Goal: Obtain resource: Download file/media

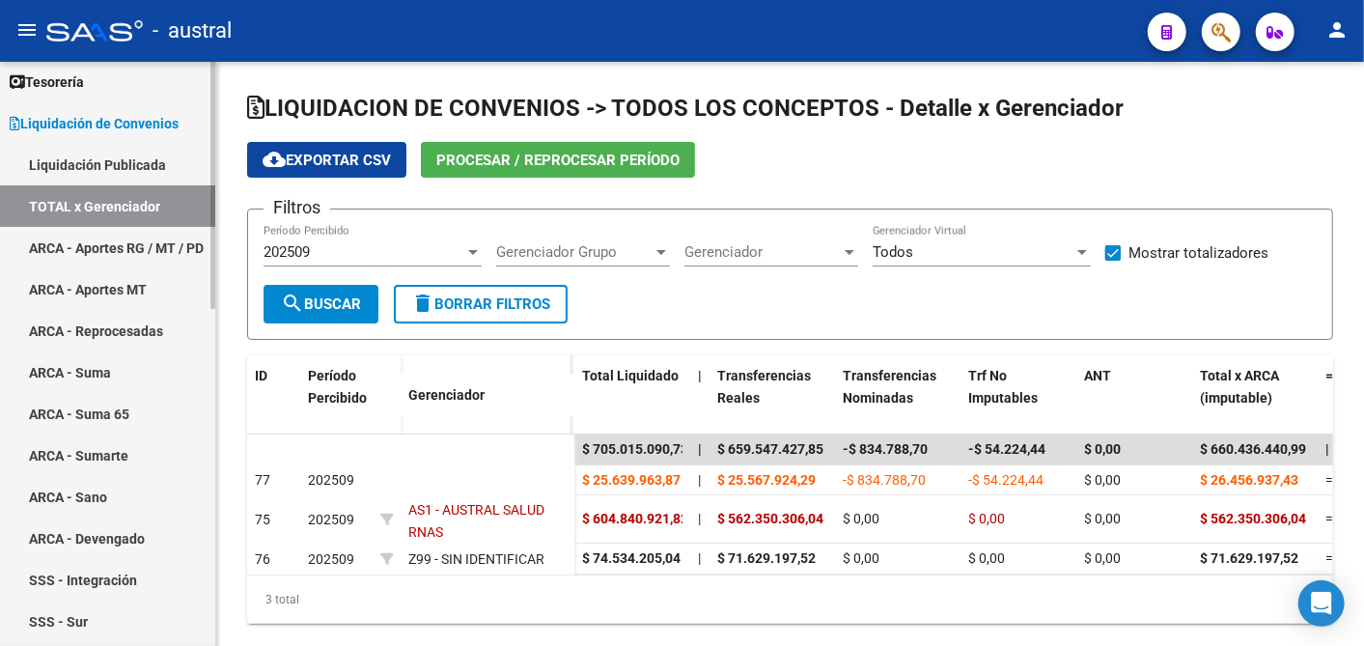
scroll to position [101, 0]
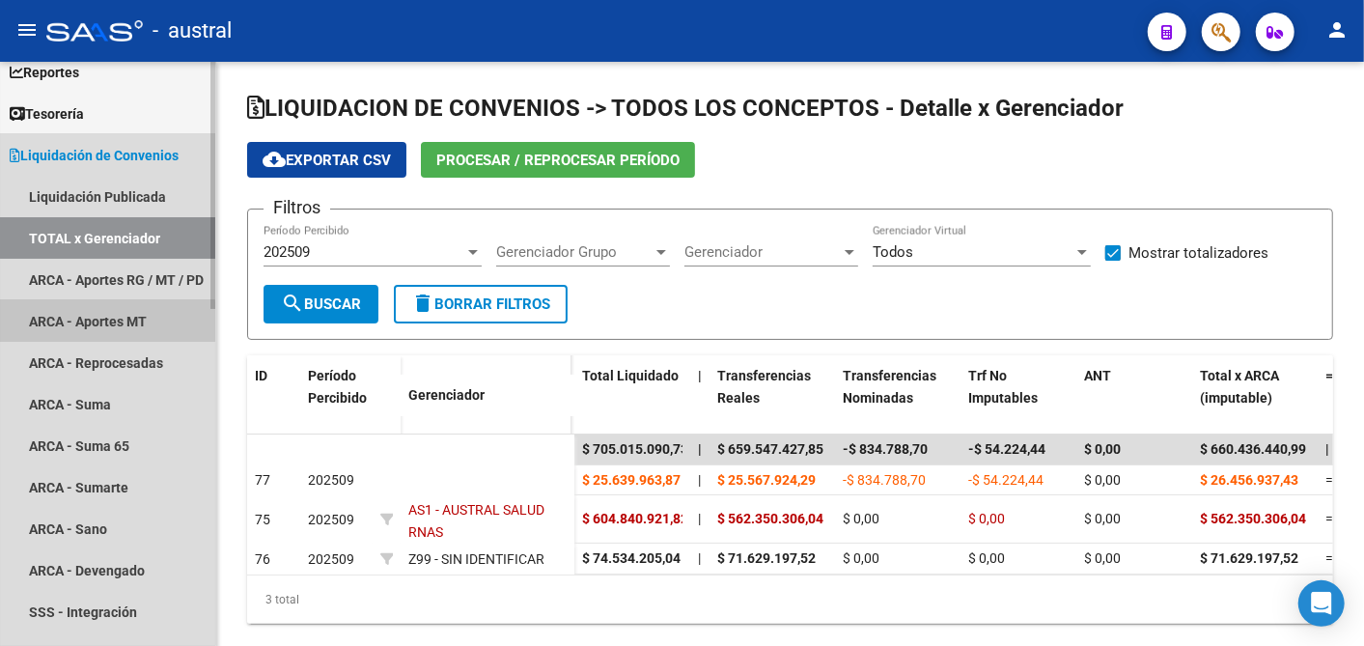
click at [105, 320] on link "ARCA - Aportes MT" at bounding box center [107, 321] width 215 height 42
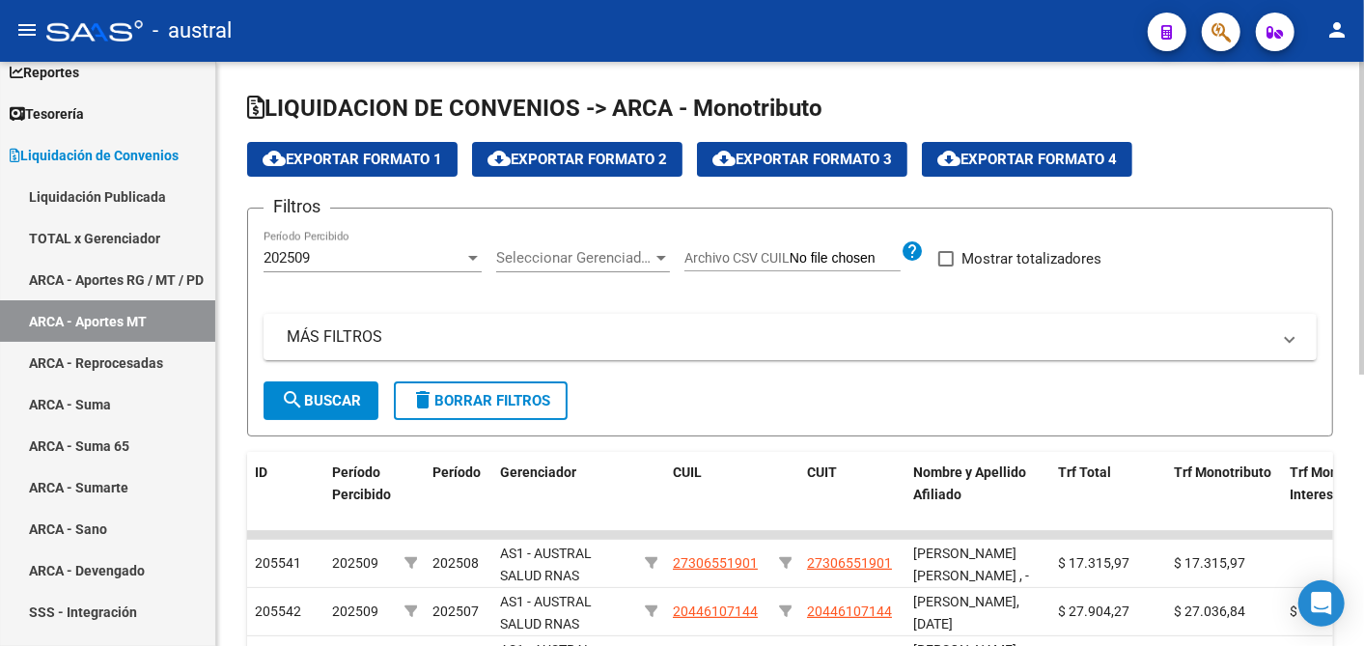
click at [472, 251] on div at bounding box center [472, 257] width 17 height 15
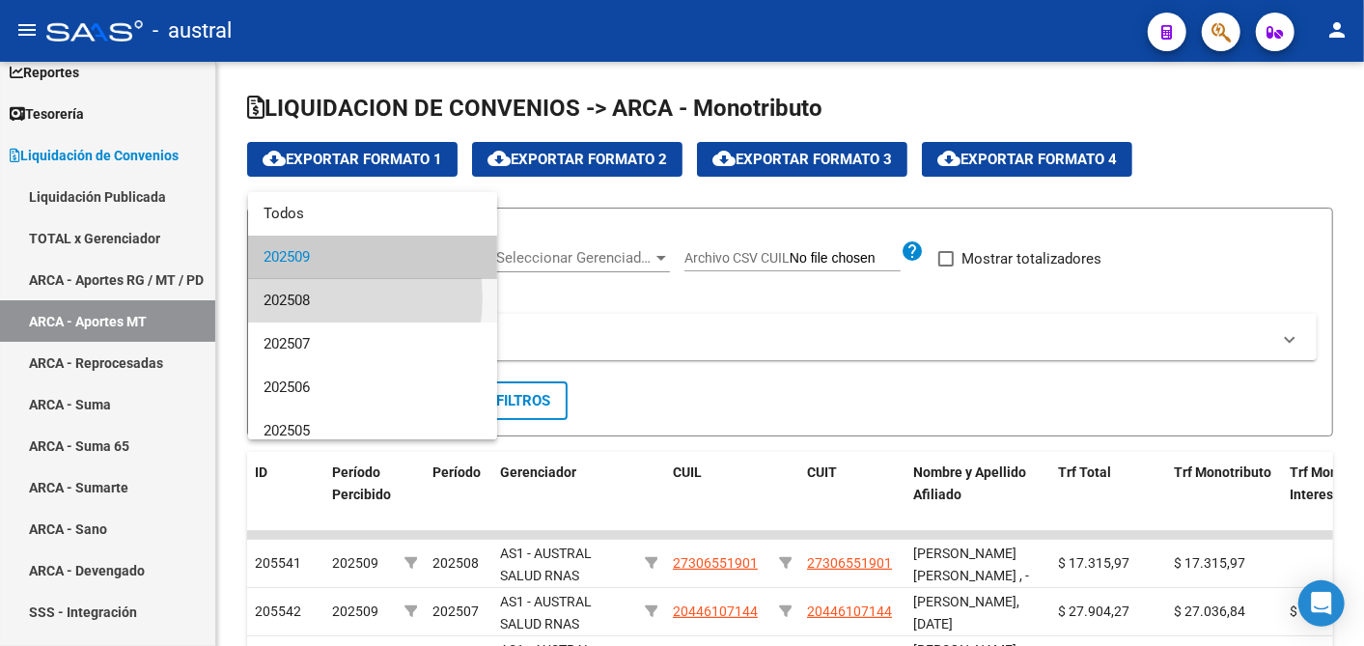
click at [315, 297] on span "202508" at bounding box center [373, 300] width 218 height 43
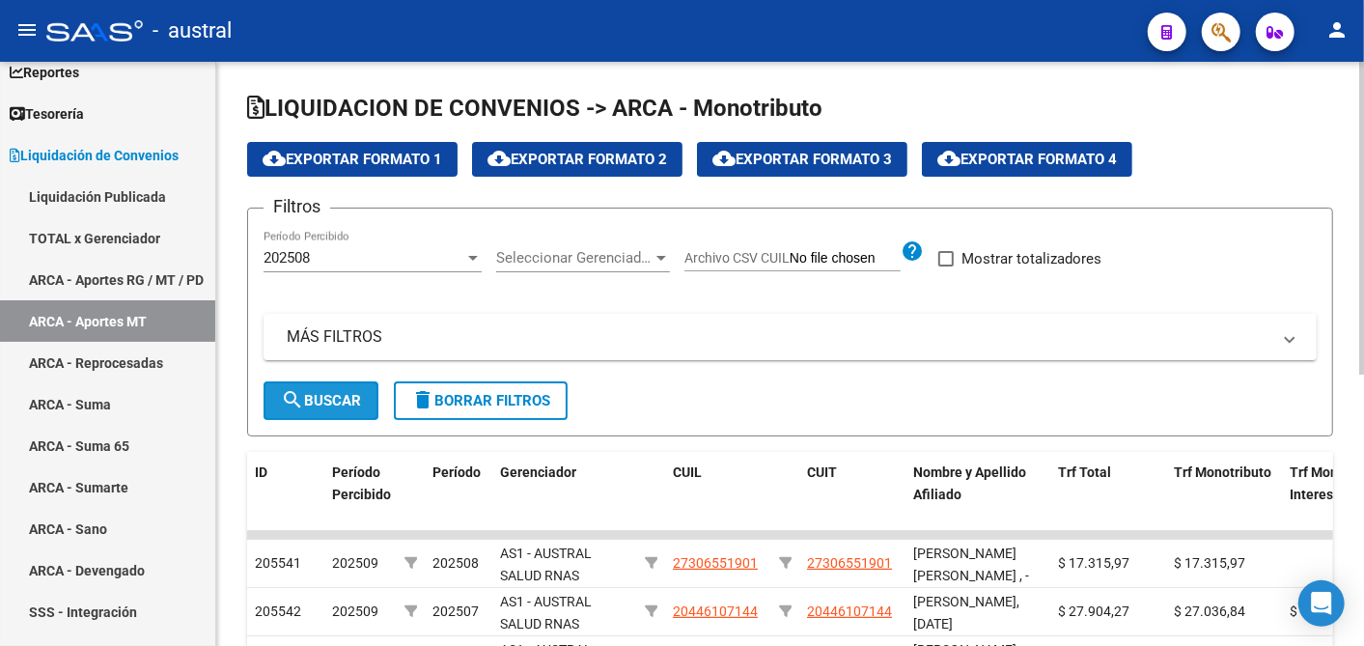
click at [352, 401] on span "search Buscar" at bounding box center [321, 400] width 80 height 17
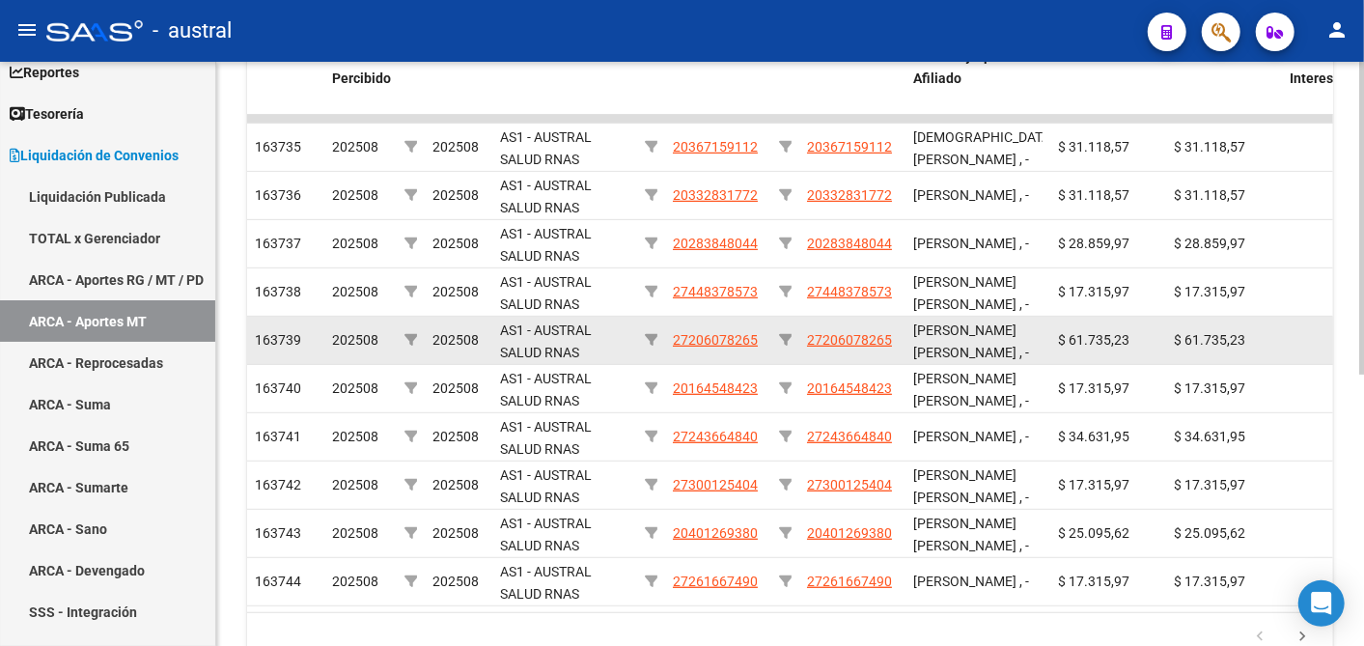
scroll to position [507, 0]
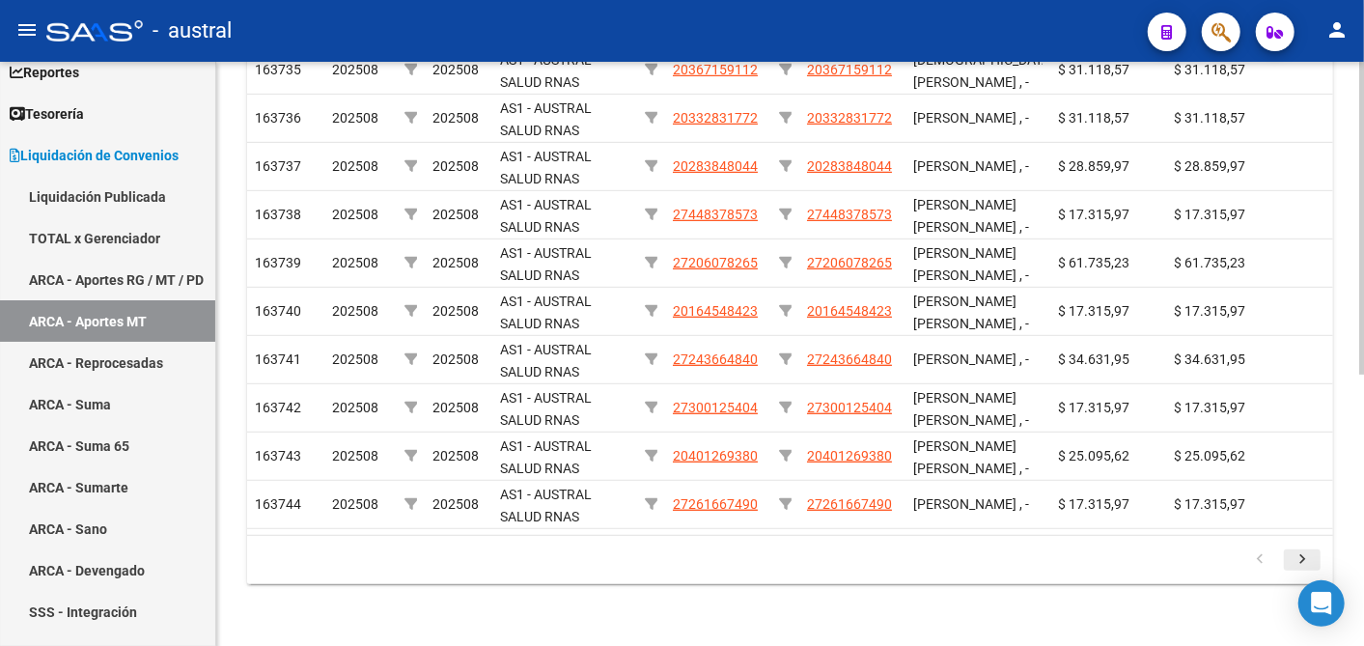
click at [1292, 555] on icon "go to next page" at bounding box center [1302, 561] width 25 height 23
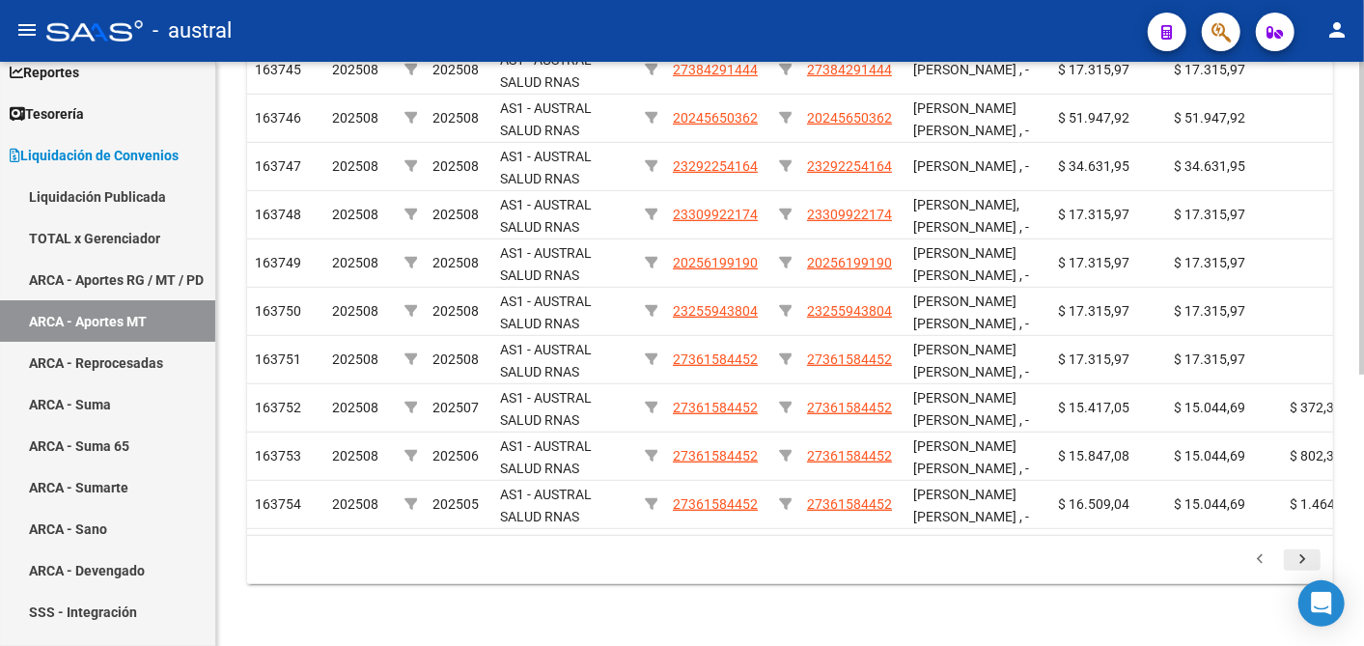
click at [1292, 555] on icon "go to next page" at bounding box center [1302, 561] width 25 height 23
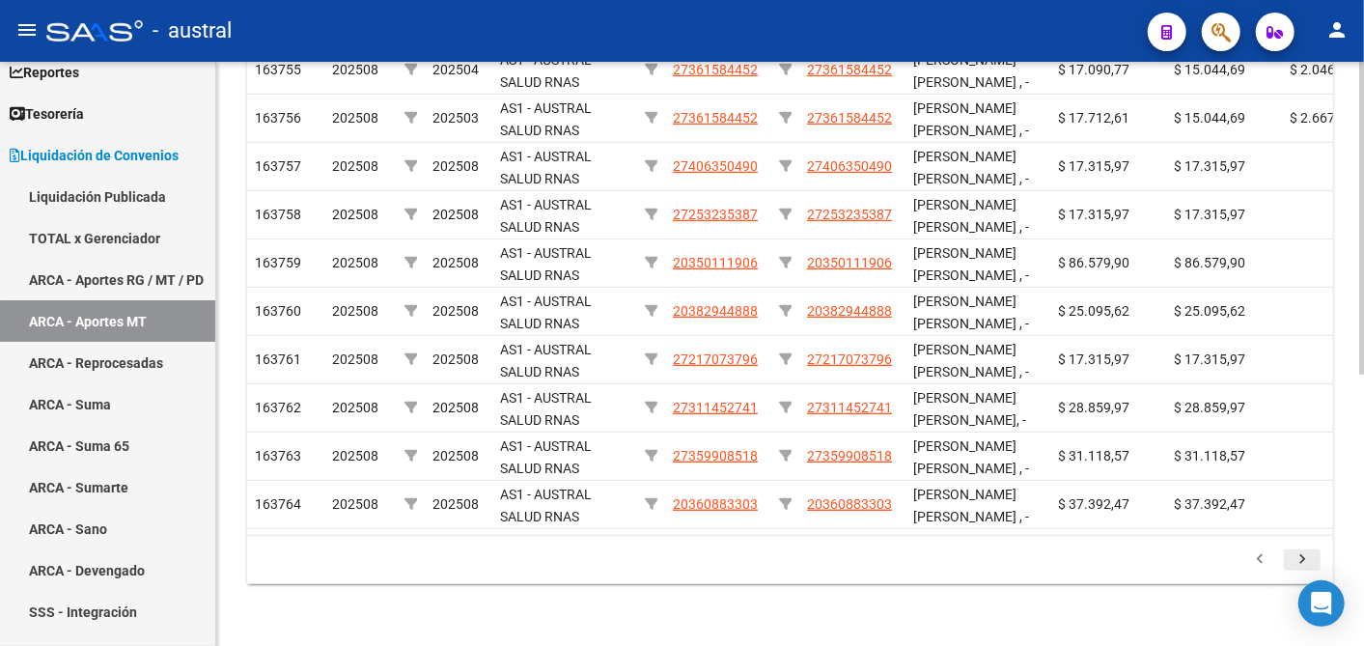
click at [1292, 555] on icon "go to next page" at bounding box center [1302, 561] width 25 height 23
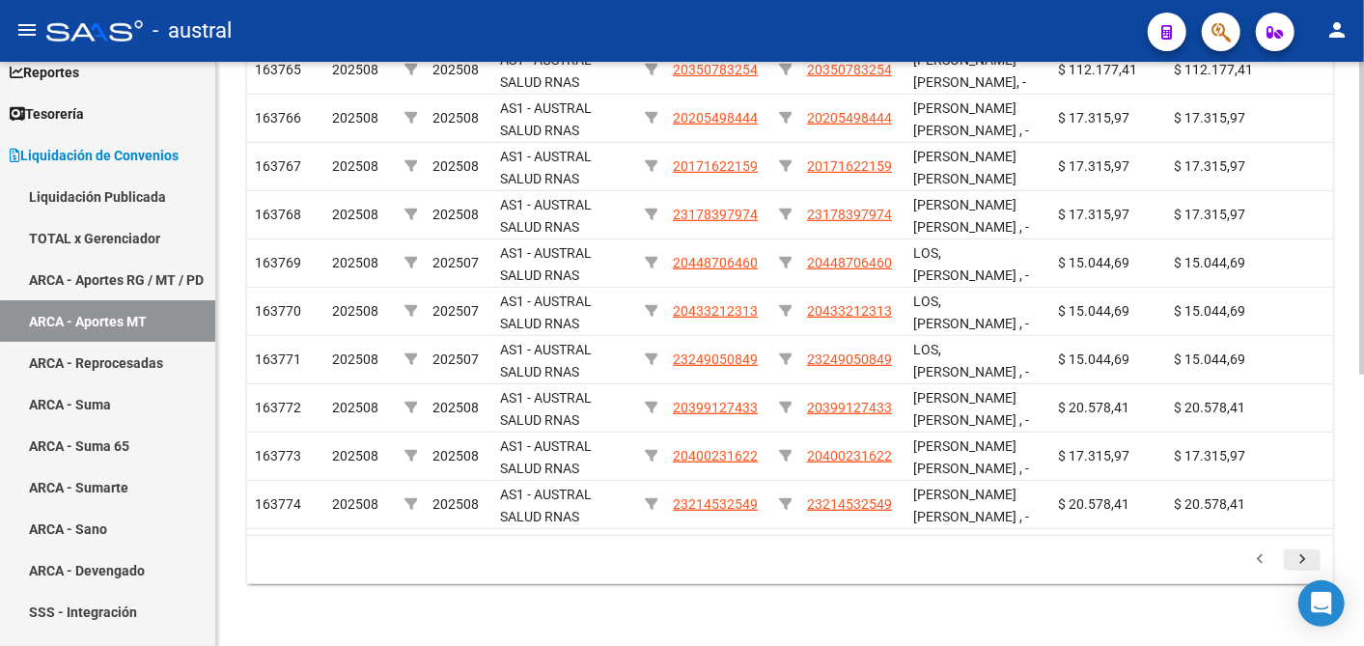
click at [1292, 555] on icon "go to next page" at bounding box center [1302, 561] width 25 height 23
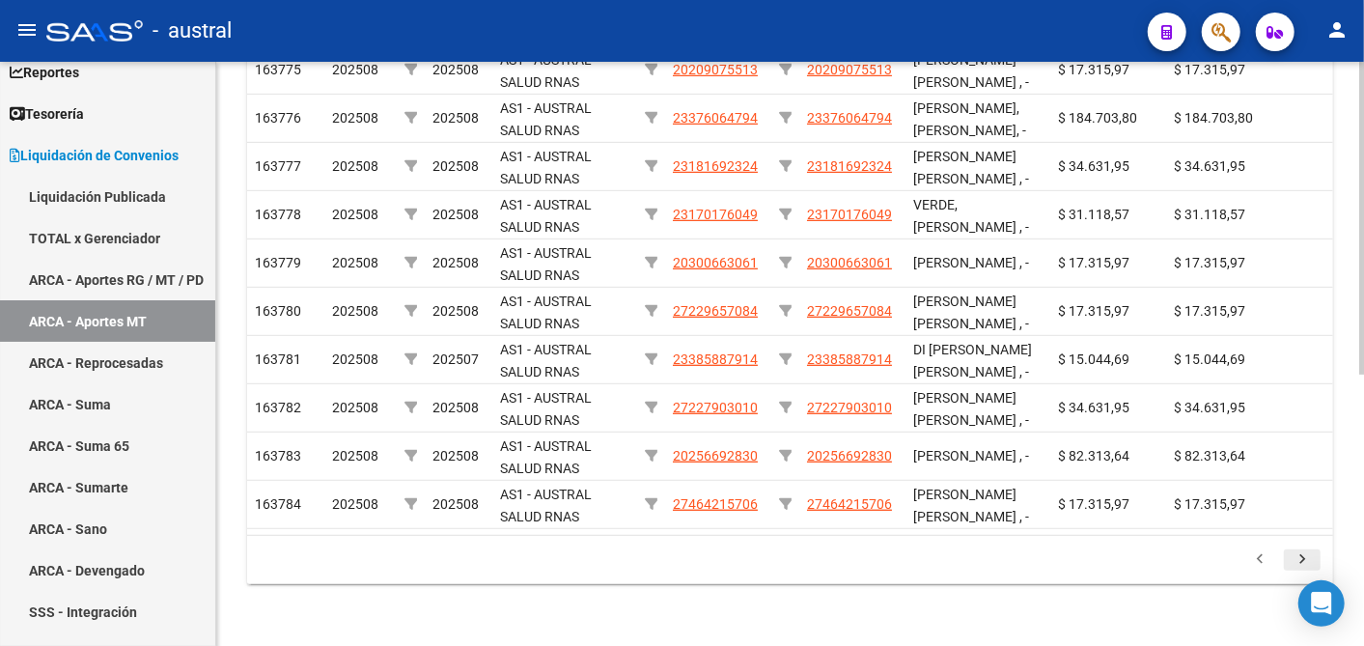
click at [1292, 555] on icon "go to next page" at bounding box center [1302, 561] width 25 height 23
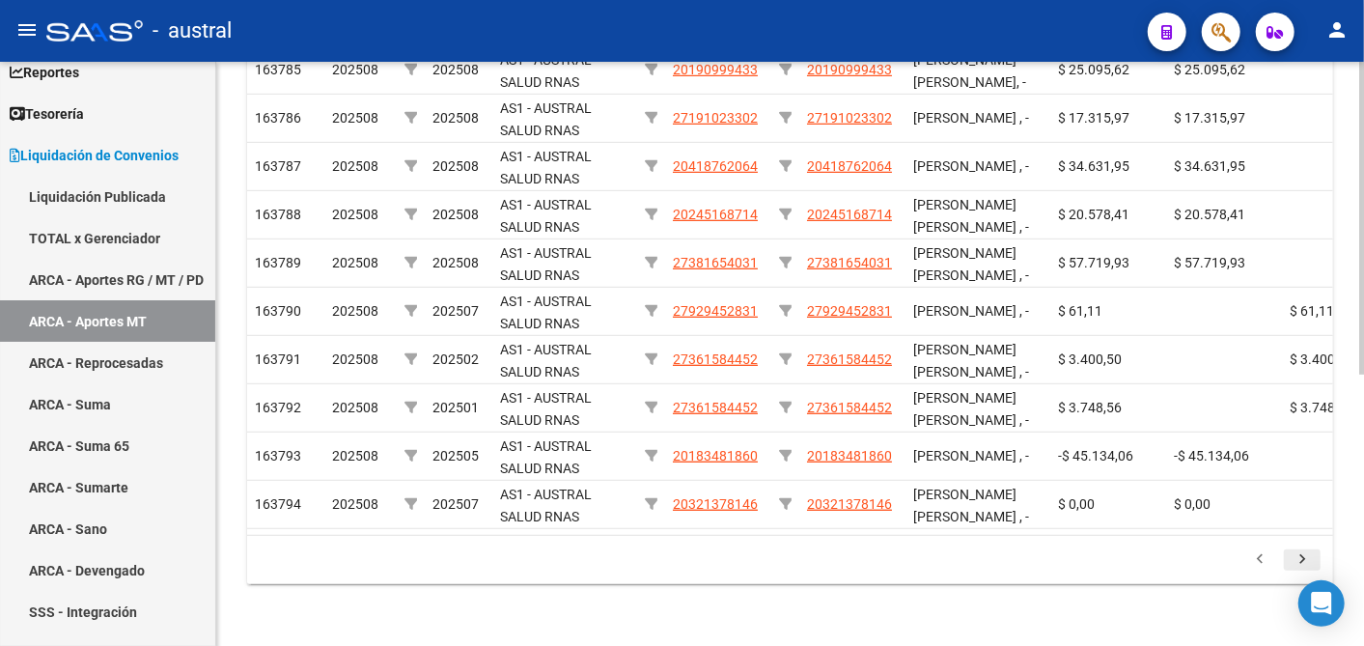
click at [1292, 555] on icon "go to next page" at bounding box center [1302, 561] width 25 height 23
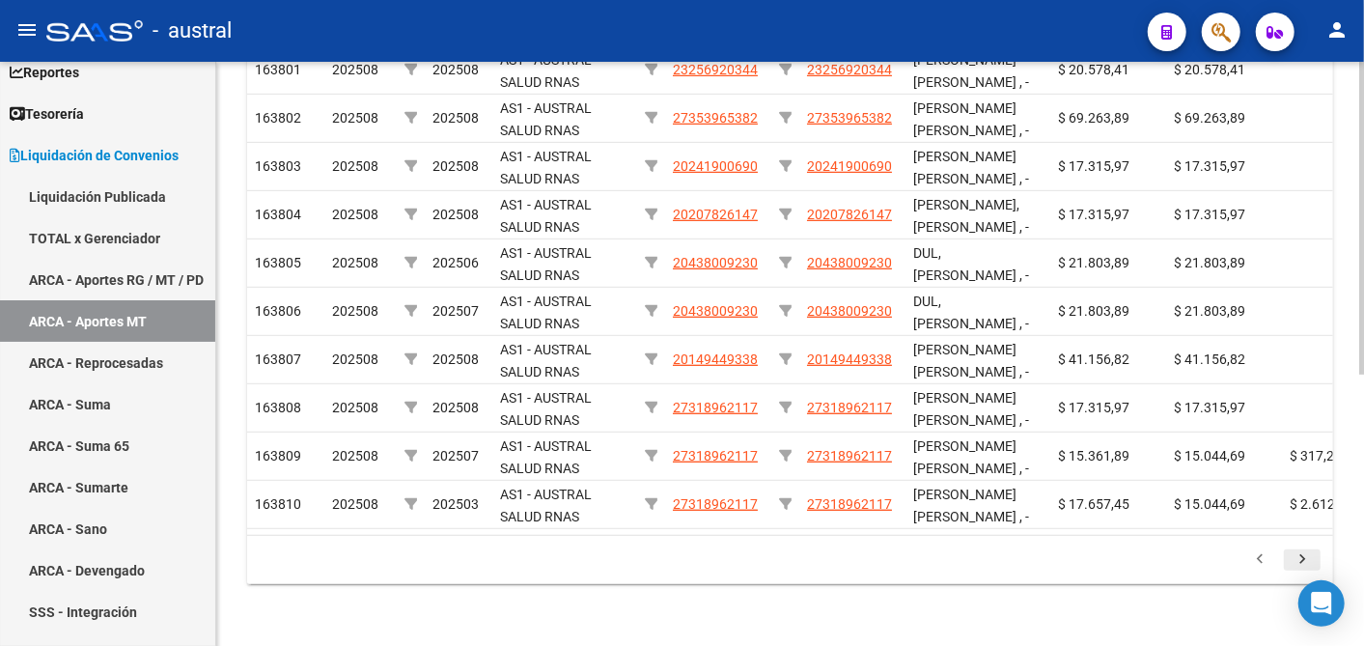
click at [1292, 555] on icon "go to next page" at bounding box center [1302, 561] width 25 height 23
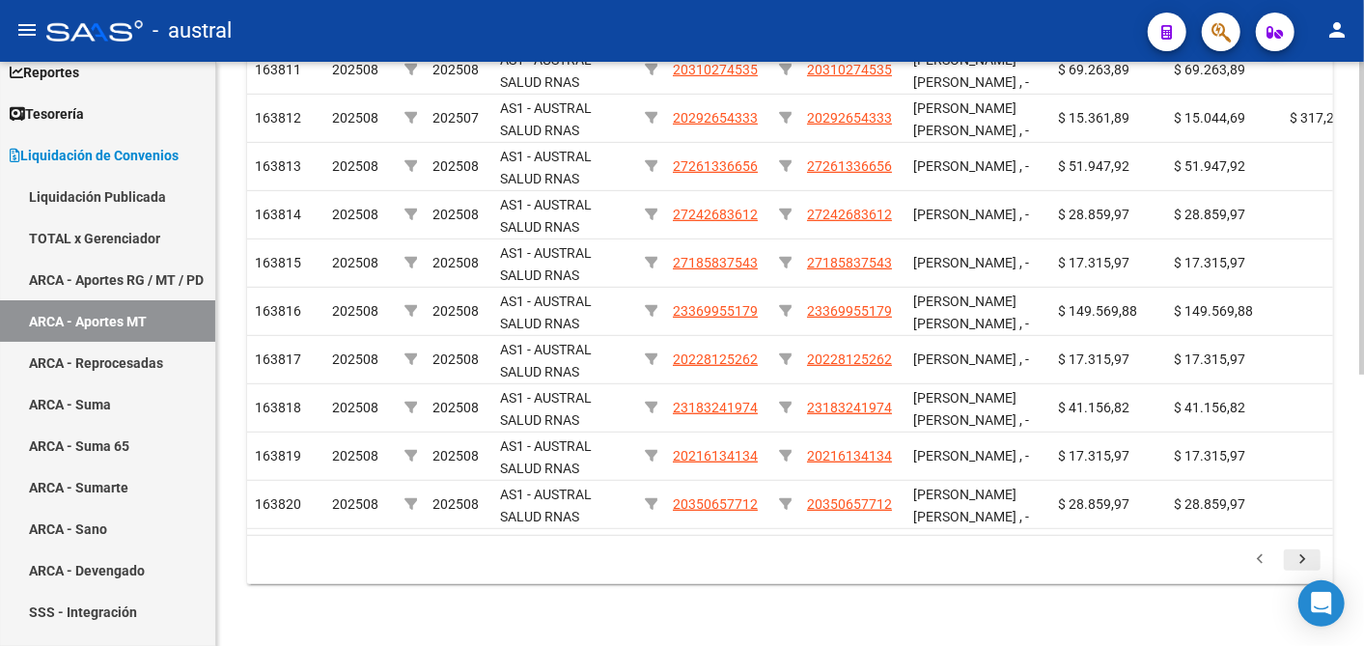
click at [1292, 555] on icon "go to next page" at bounding box center [1302, 561] width 25 height 23
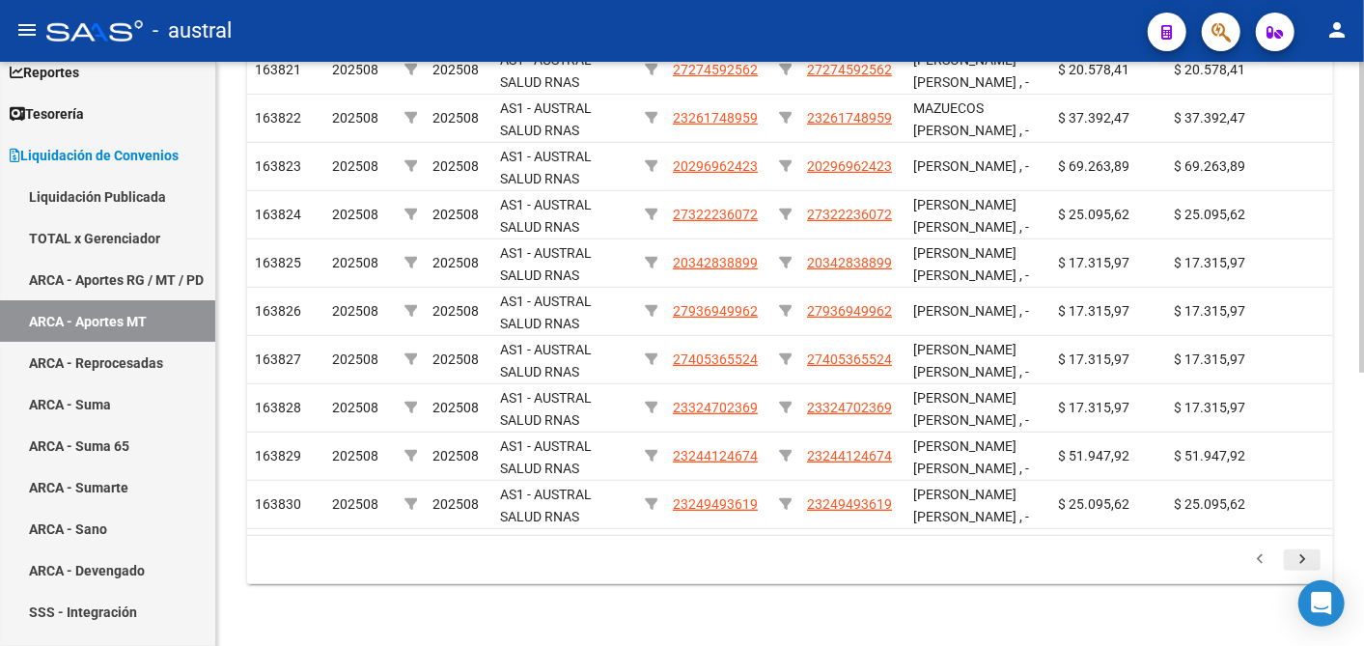
click at [1292, 555] on icon "go to next page" at bounding box center [1302, 561] width 25 height 23
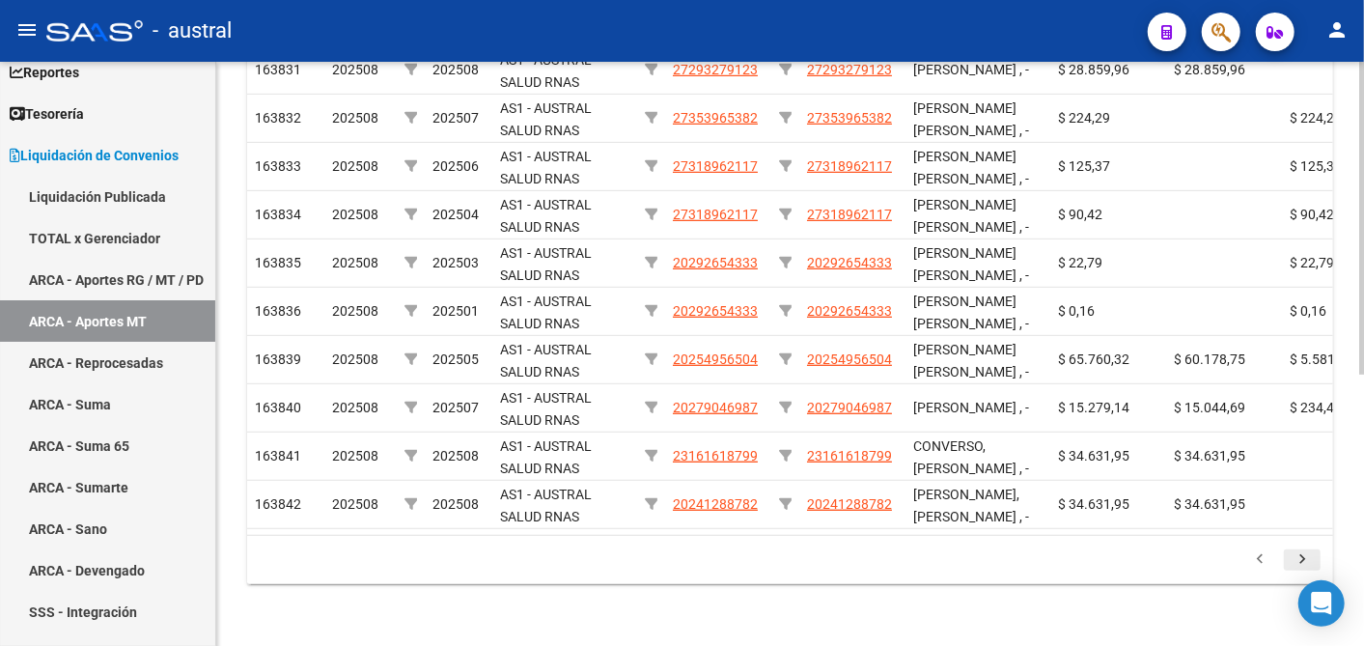
click at [1292, 555] on icon "go to next page" at bounding box center [1302, 561] width 25 height 23
click at [1292, 555] on div "179.769.313.486.231.570.000.000.000.000.000.000.000.000.000.000.000.000.000.000…" at bounding box center [790, 560] width 1086 height 48
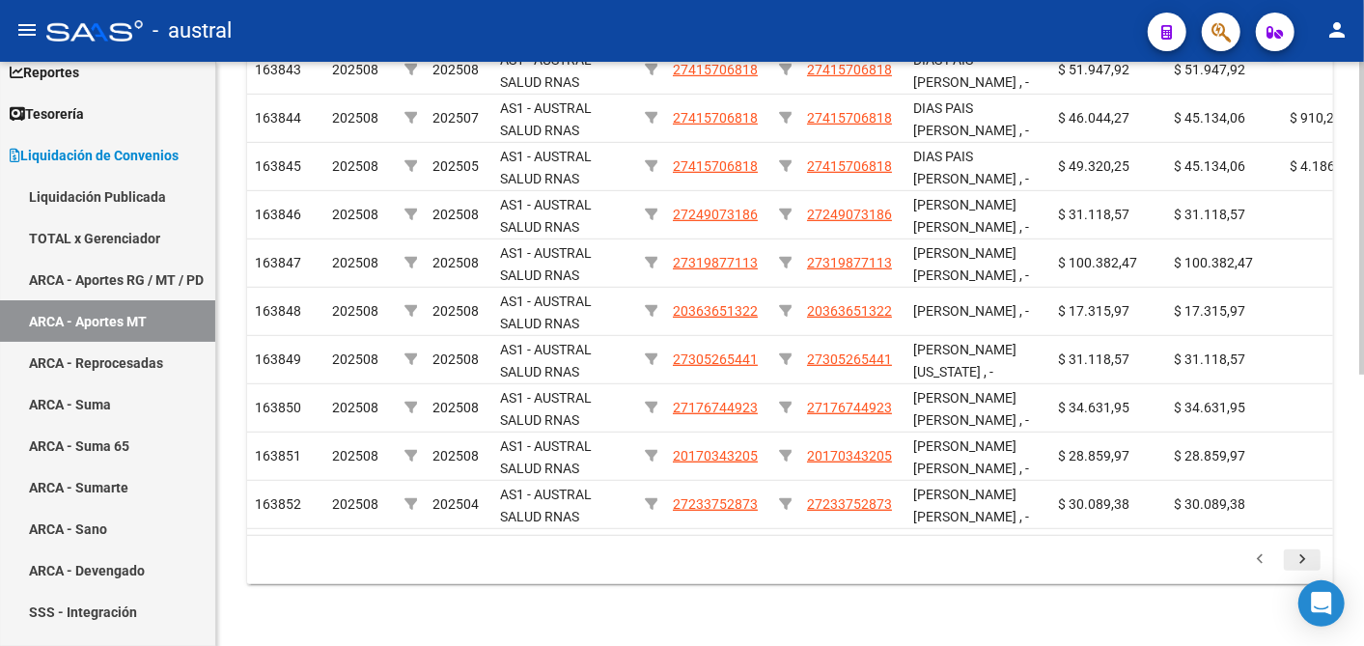
click at [1292, 555] on icon "go to next page" at bounding box center [1302, 561] width 25 height 23
click at [1292, 555] on div "179.769.313.486.231.570.000.000.000.000.000.000.000.000.000.000.000.000.000.000…" at bounding box center [790, 560] width 1086 height 48
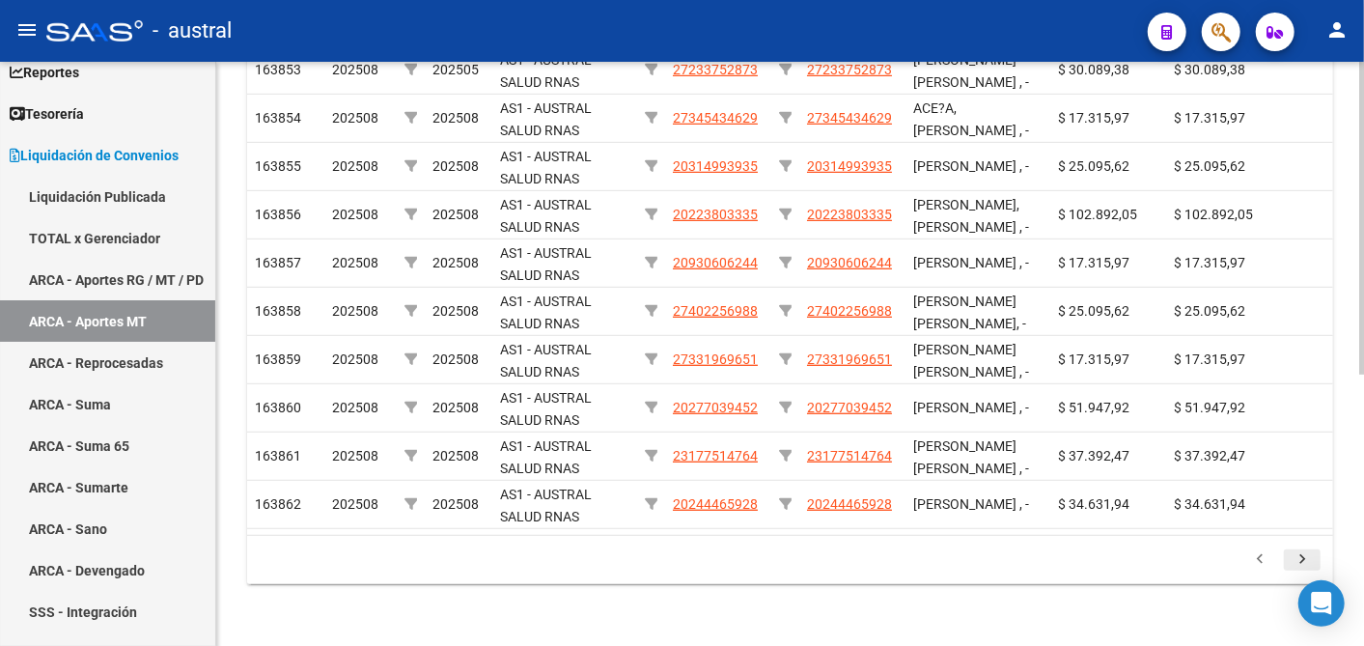
click at [1292, 555] on icon "go to next page" at bounding box center [1302, 561] width 25 height 23
click at [1292, 555] on div "179.769.313.486.231.570.000.000.000.000.000.000.000.000.000.000.000.000.000.000…" at bounding box center [790, 560] width 1086 height 48
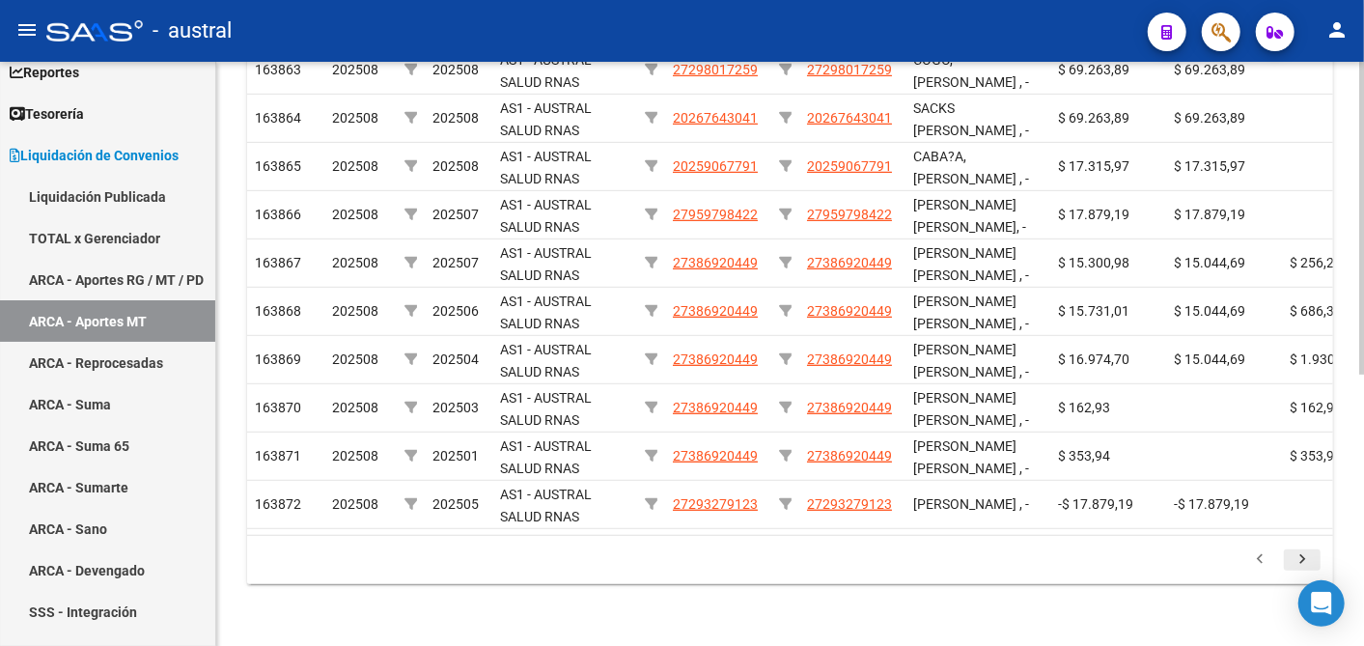
click at [1292, 555] on icon "go to next page" at bounding box center [1302, 561] width 25 height 23
click at [1292, 555] on div "179.769.313.486.231.570.000.000.000.000.000.000.000.000.000.000.000.000.000.000…" at bounding box center [790, 560] width 1086 height 48
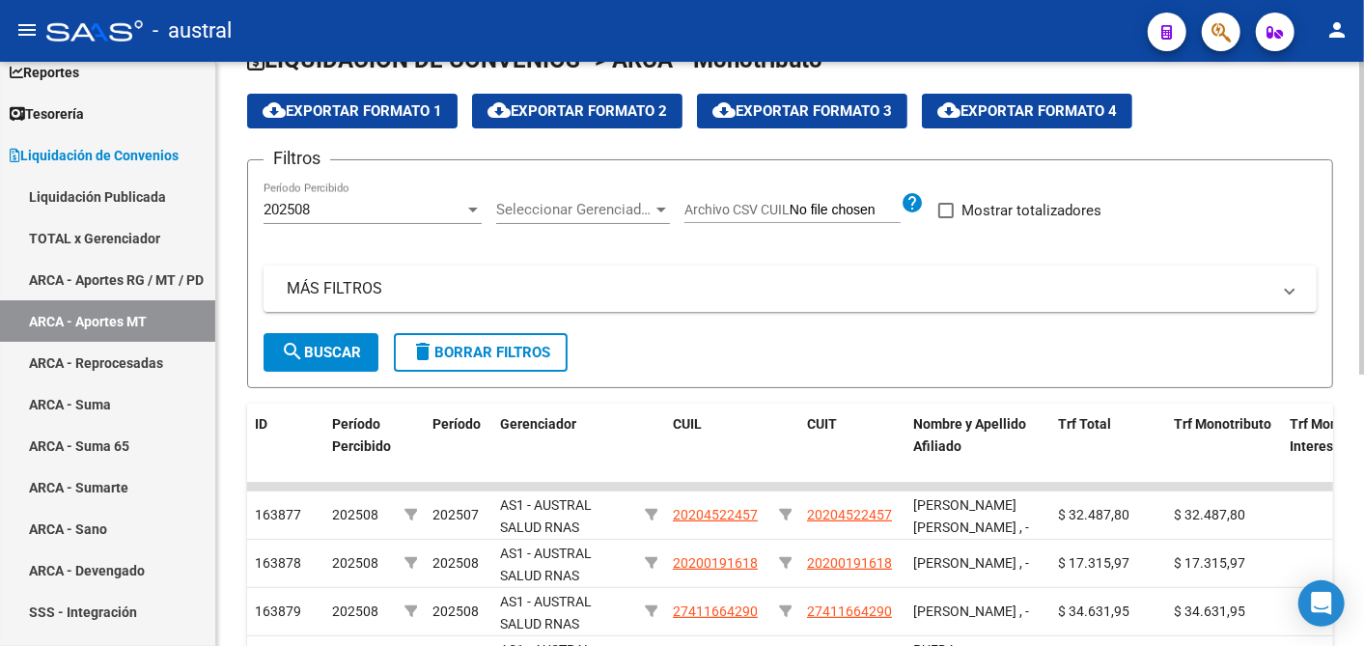
scroll to position [1, 0]
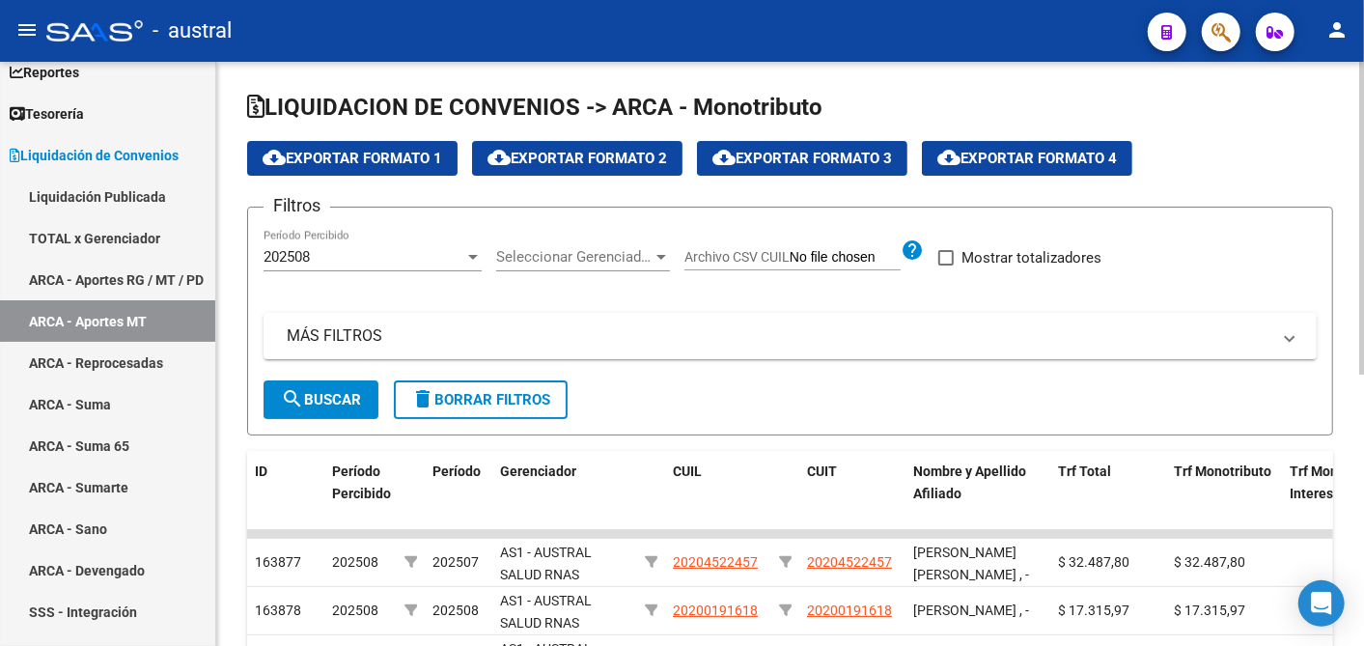
click at [1363, 114] on html "menu - austral person Firma Express Inicio Calendario SSS Instructivos Contacto…" at bounding box center [682, 323] width 1364 height 646
click at [355, 153] on span "cloud_download Exportar Formato 1" at bounding box center [353, 158] width 180 height 17
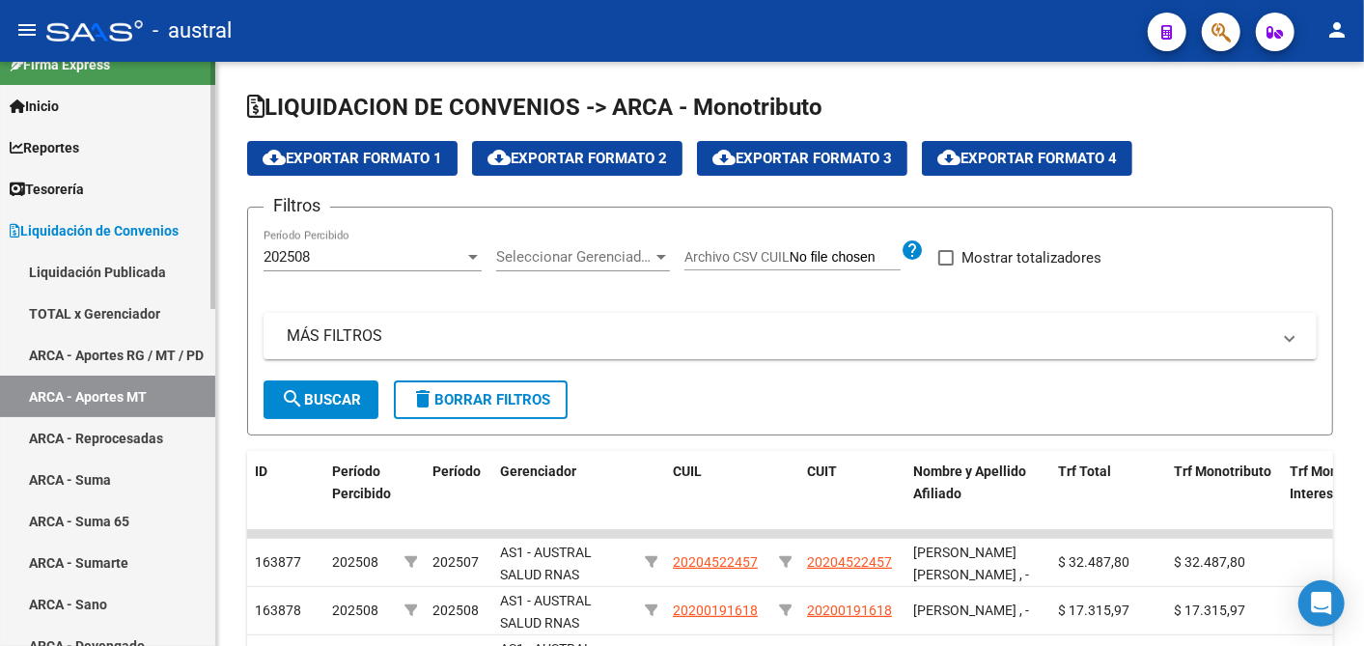
scroll to position [0, 0]
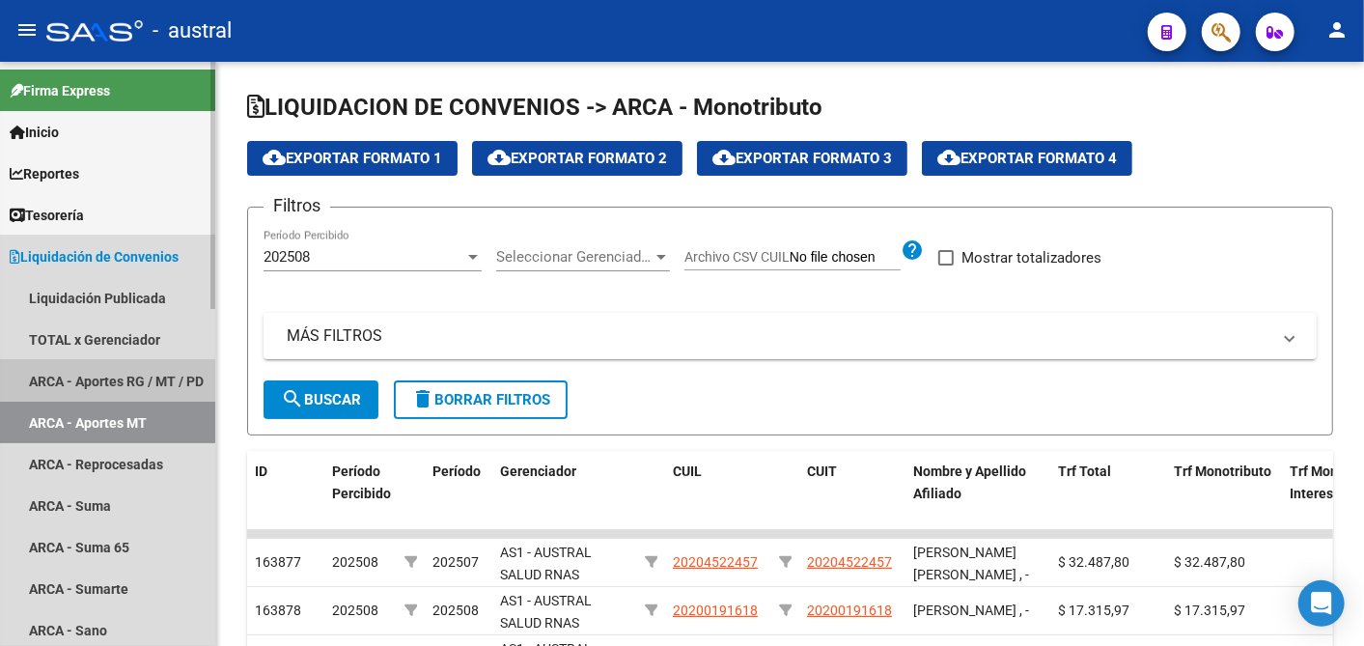
click at [99, 377] on link "ARCA - Aportes RG / MT / PD" at bounding box center [107, 381] width 215 height 42
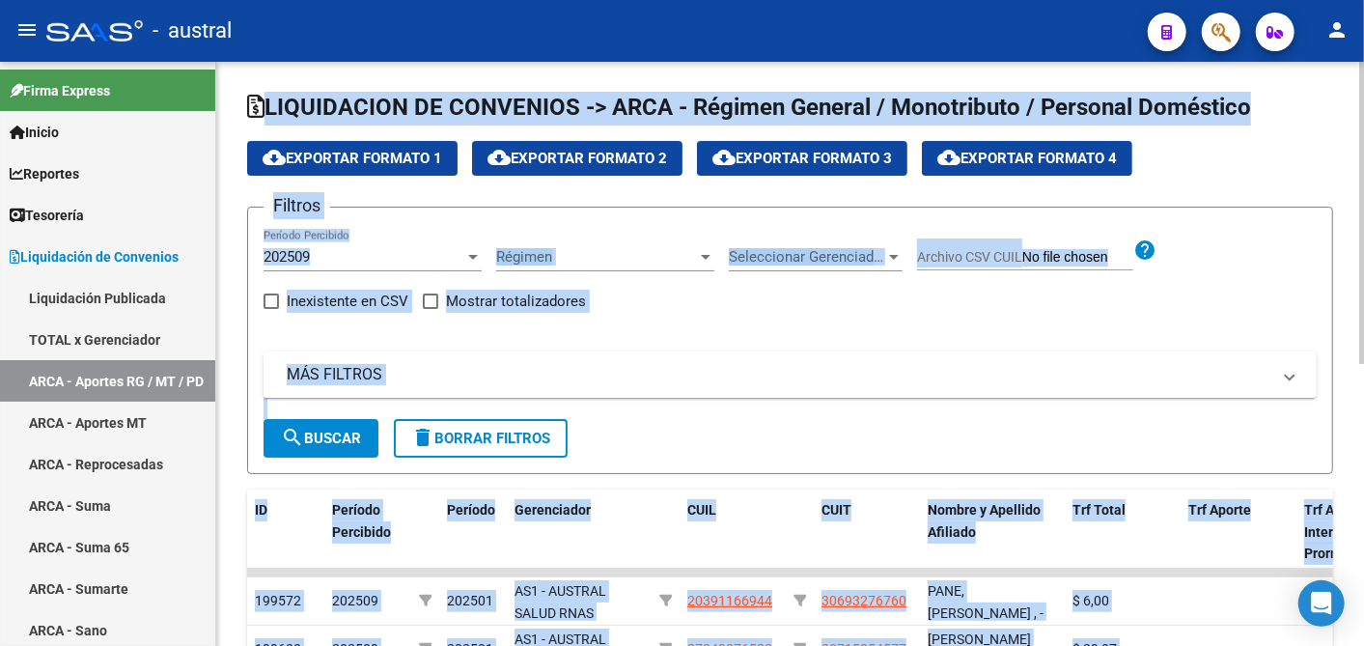
click at [708, 458] on form "Filtros 202509 Período Percibido Régimen Régimen Seleccionar Gerenciador Selecc…" at bounding box center [790, 340] width 1086 height 267
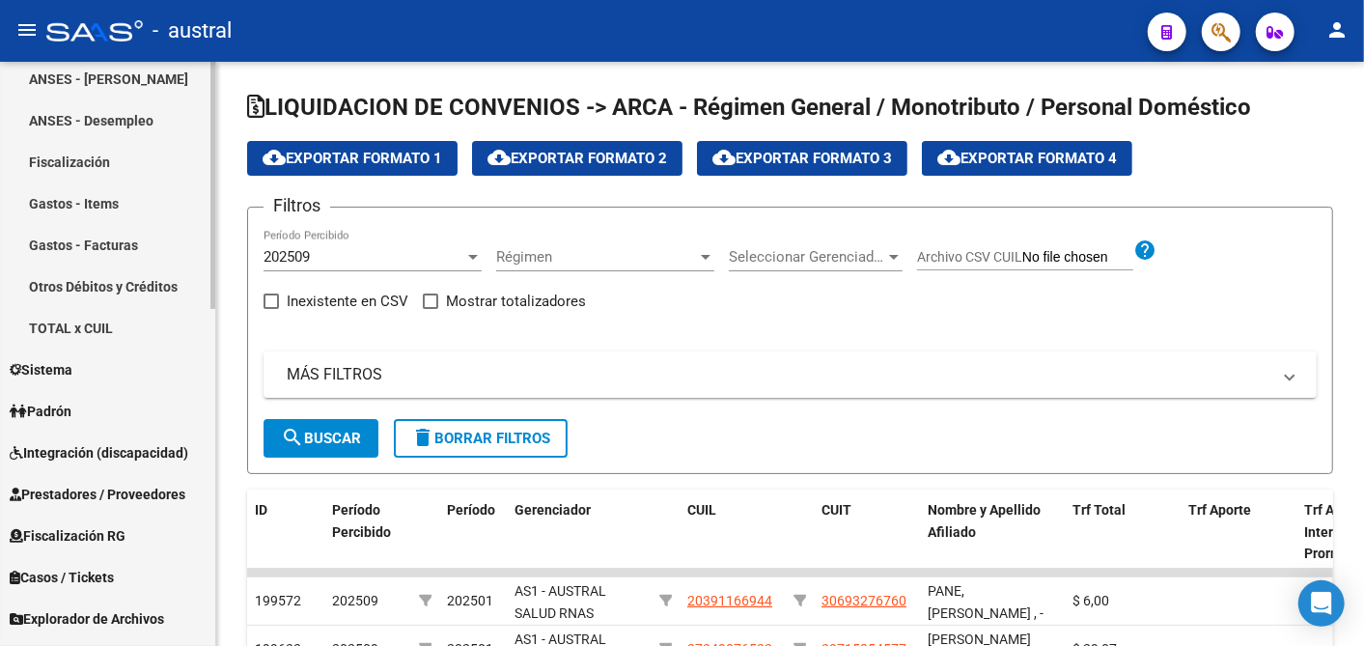
scroll to position [792, 0]
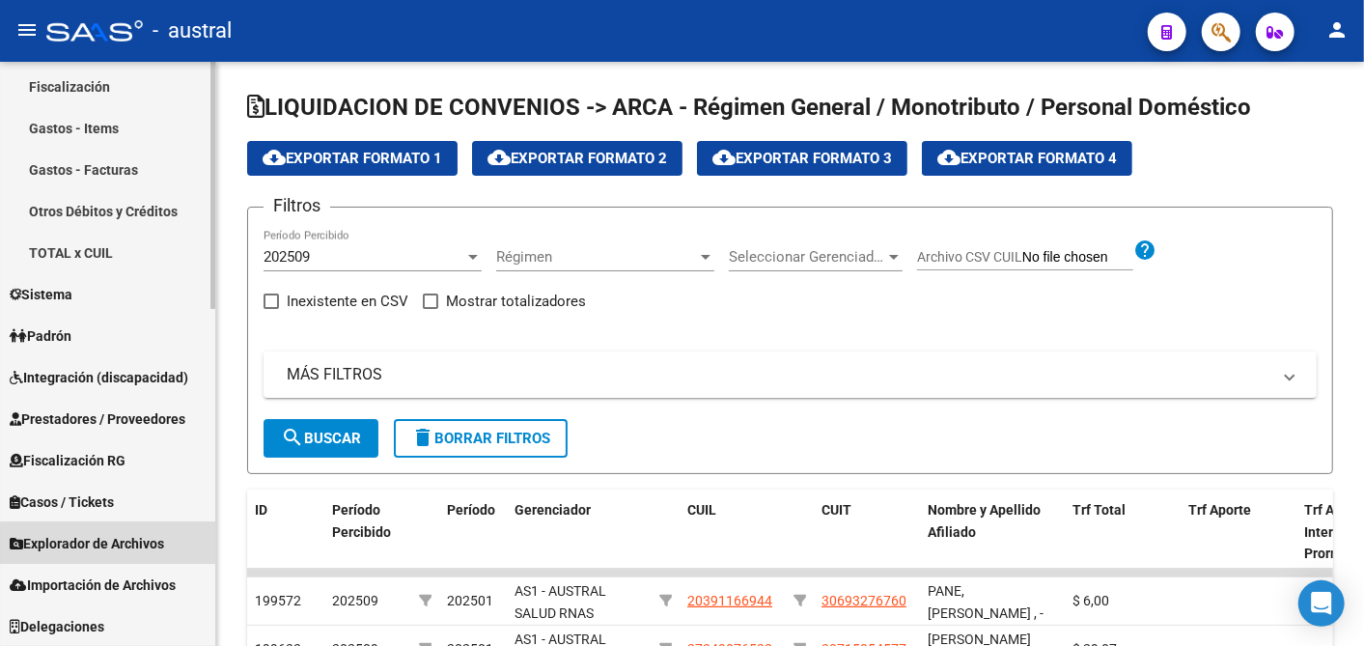
click at [139, 546] on span "Explorador de Archivos" at bounding box center [87, 543] width 154 height 21
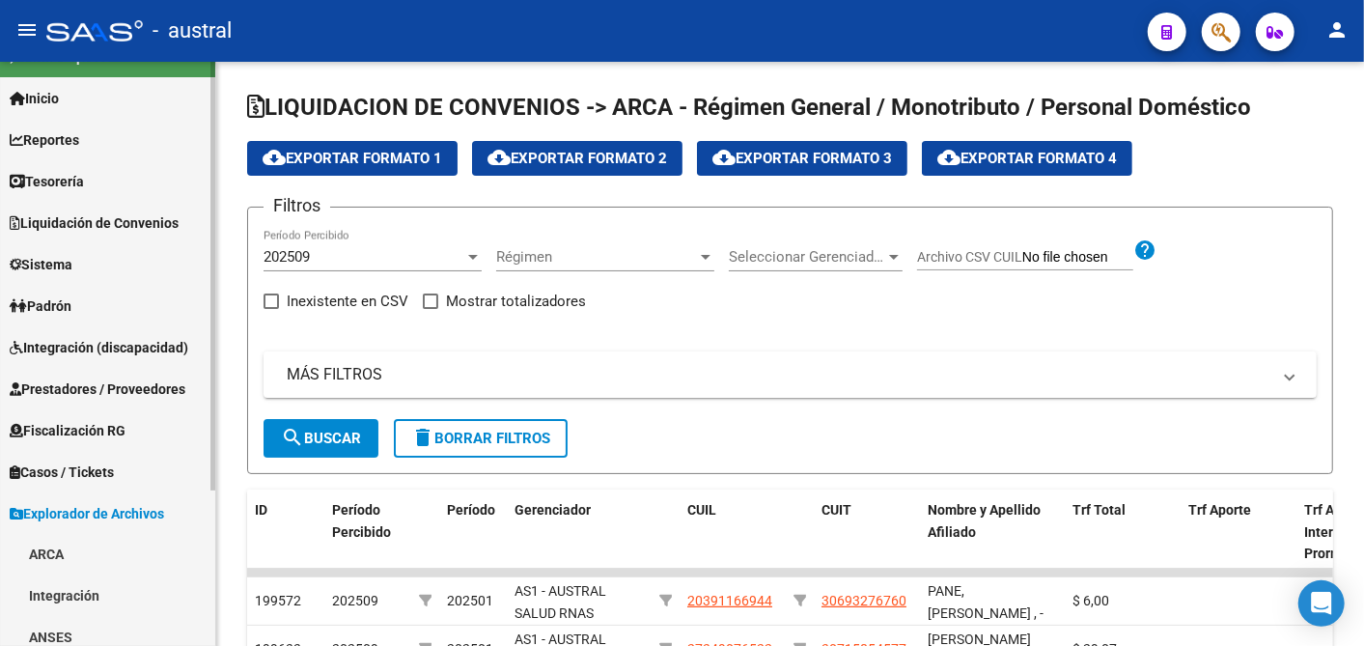
scroll to position [0, 0]
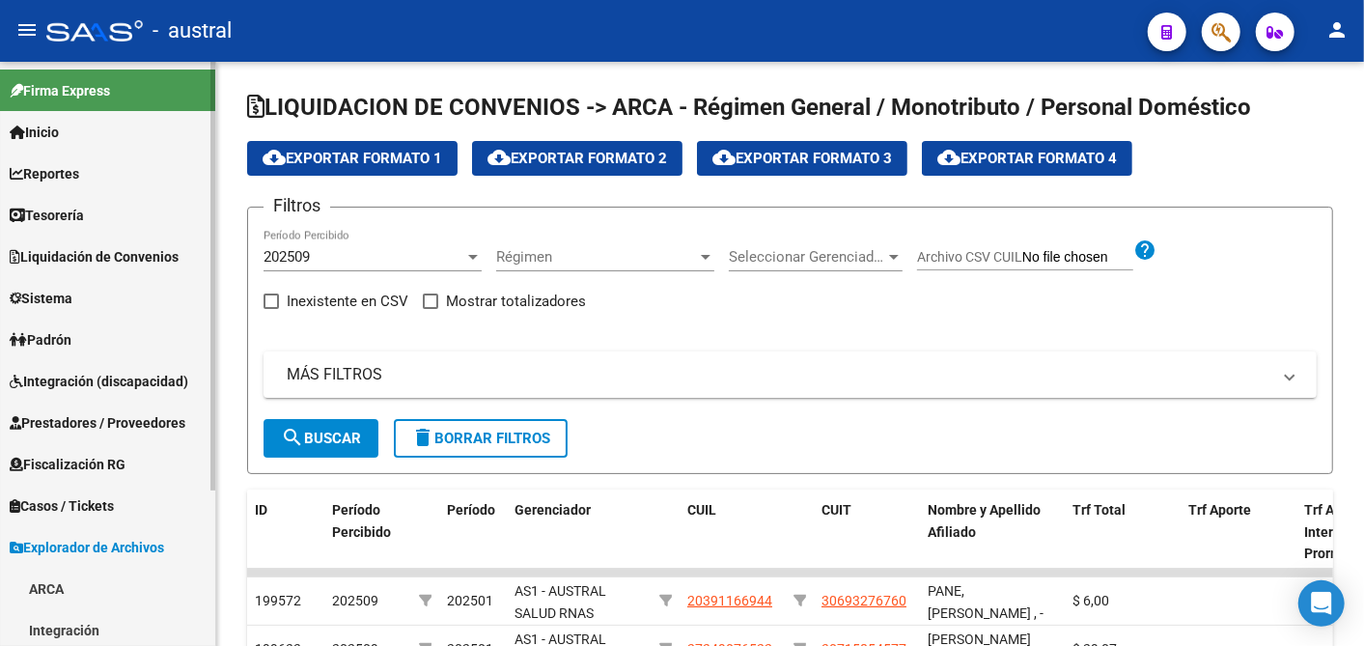
click at [102, 256] on span "Liquidación de Convenios" at bounding box center [94, 256] width 169 height 21
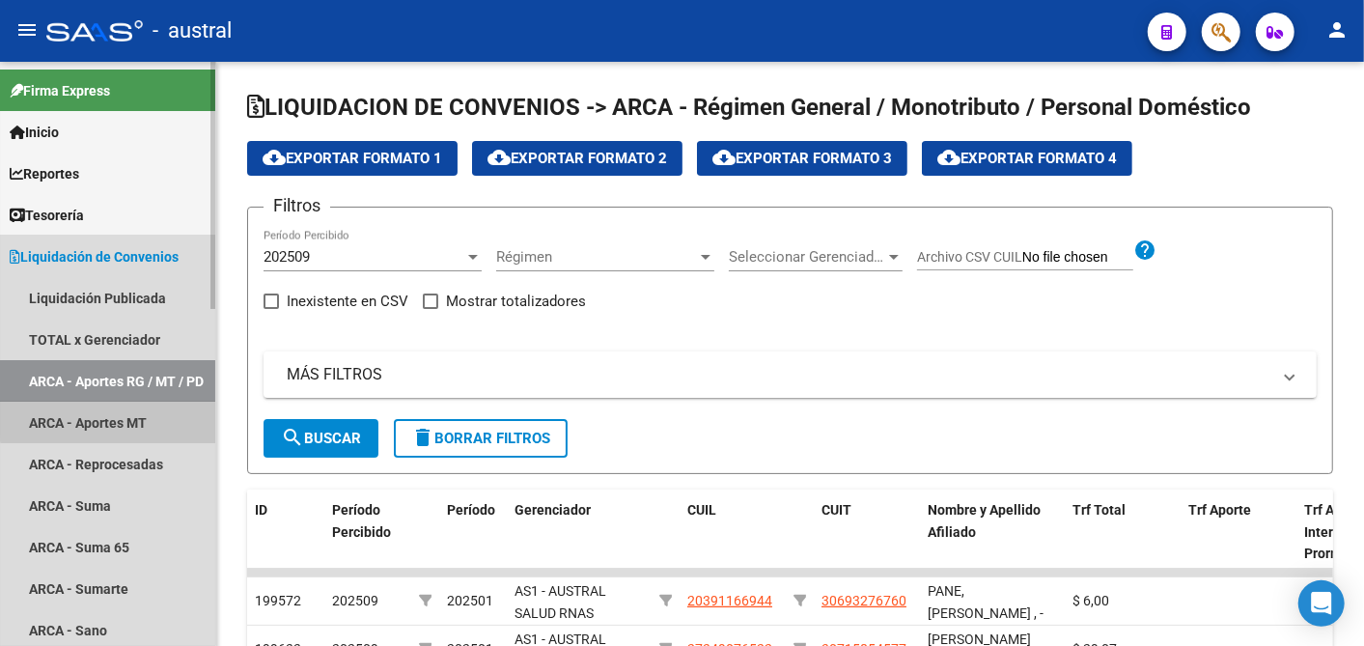
click at [165, 417] on link "ARCA - Aportes MT" at bounding box center [107, 423] width 215 height 42
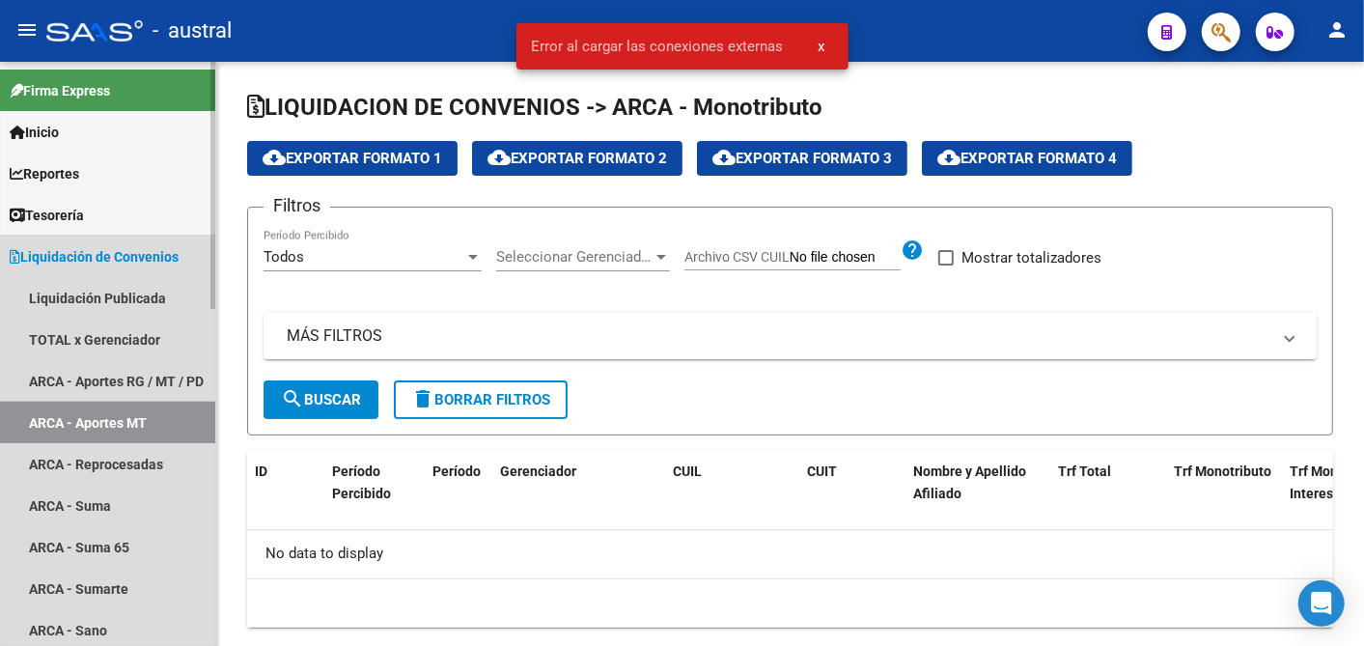
click at [139, 419] on link "ARCA - Aportes MT" at bounding box center [107, 423] width 215 height 42
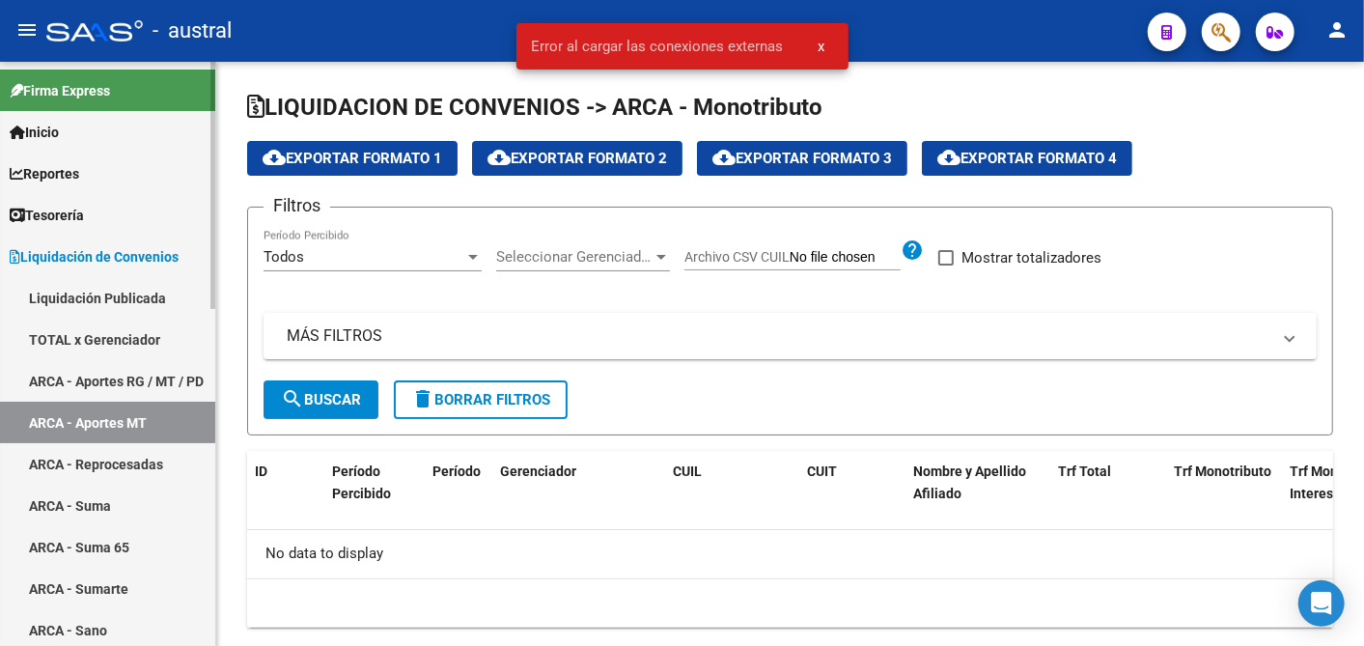
click at [122, 369] on link "ARCA - Aportes RG / MT / PD" at bounding box center [107, 381] width 215 height 42
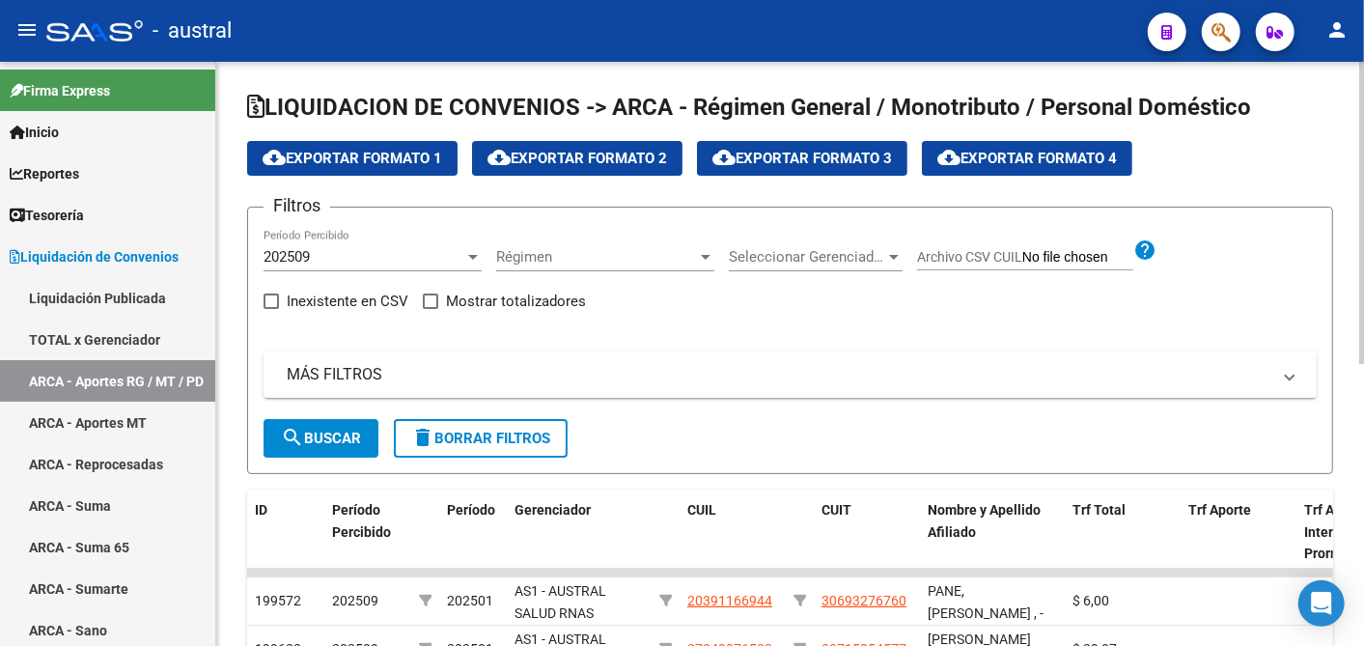
click at [477, 245] on div "202509 Período Percibido" at bounding box center [373, 251] width 218 height 42
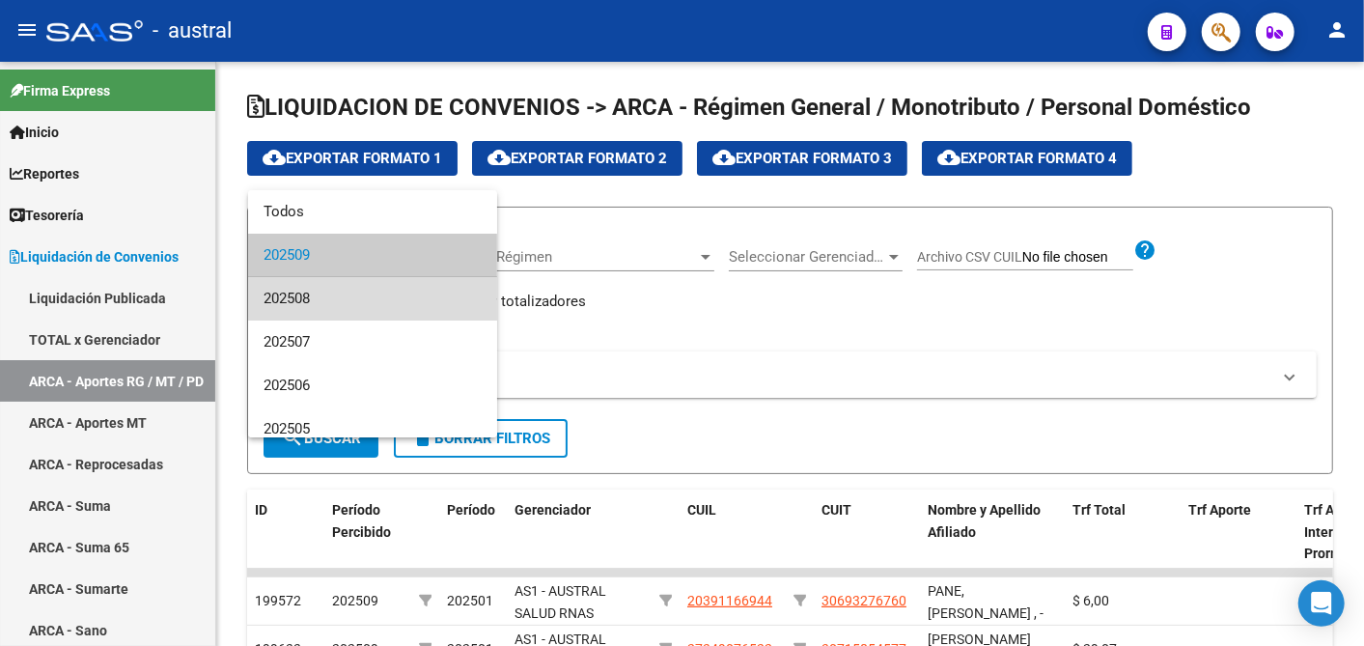
click at [394, 294] on span "202508" at bounding box center [373, 298] width 218 height 43
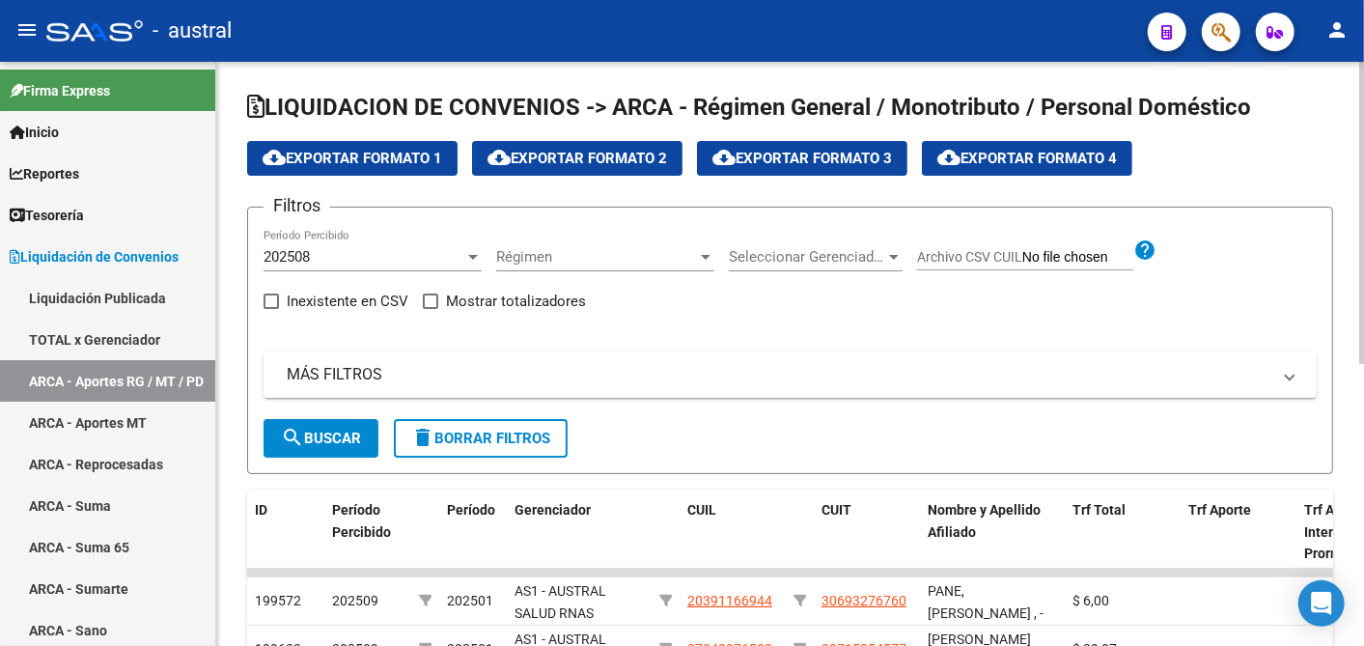
click at [735, 415] on div "MÁS FILTROS ID CUIL CUIT Archivo CSV CUIT help Período Desde(AAAAMM) Período Ha…" at bounding box center [790, 385] width 1053 height 68
click at [325, 159] on span "cloud_download Exportar Formato 1" at bounding box center [353, 158] width 180 height 17
